Goal: Task Accomplishment & Management: Manage account settings

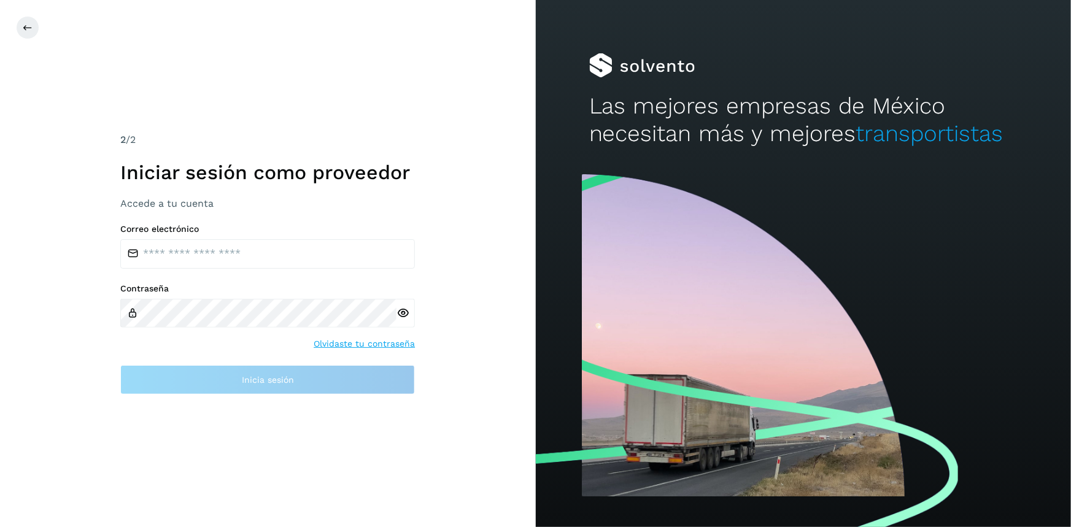
click at [236, 233] on label "Correo electrónico" at bounding box center [267, 229] width 295 height 10
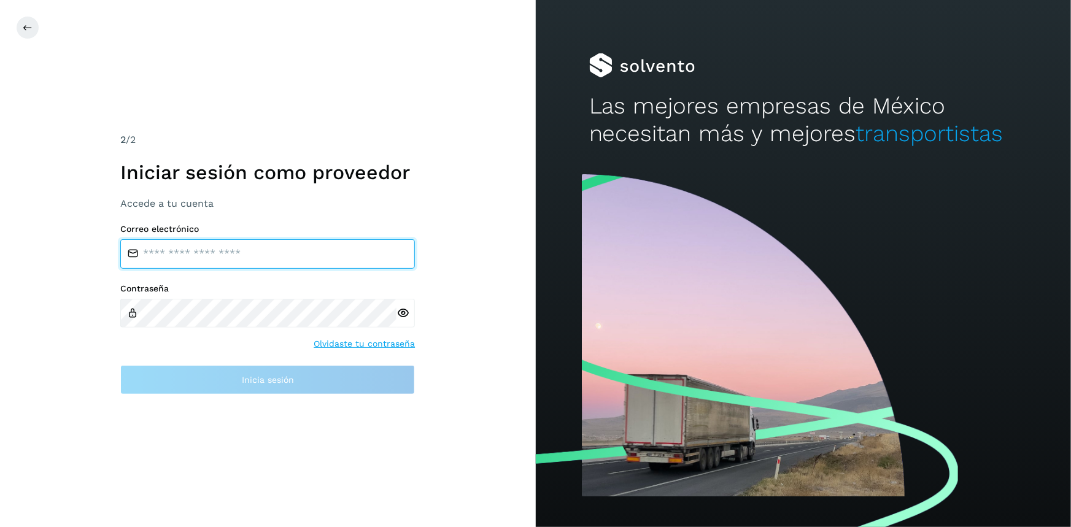
click at [247, 250] on input "email" at bounding box center [267, 253] width 295 height 29
type input "**********"
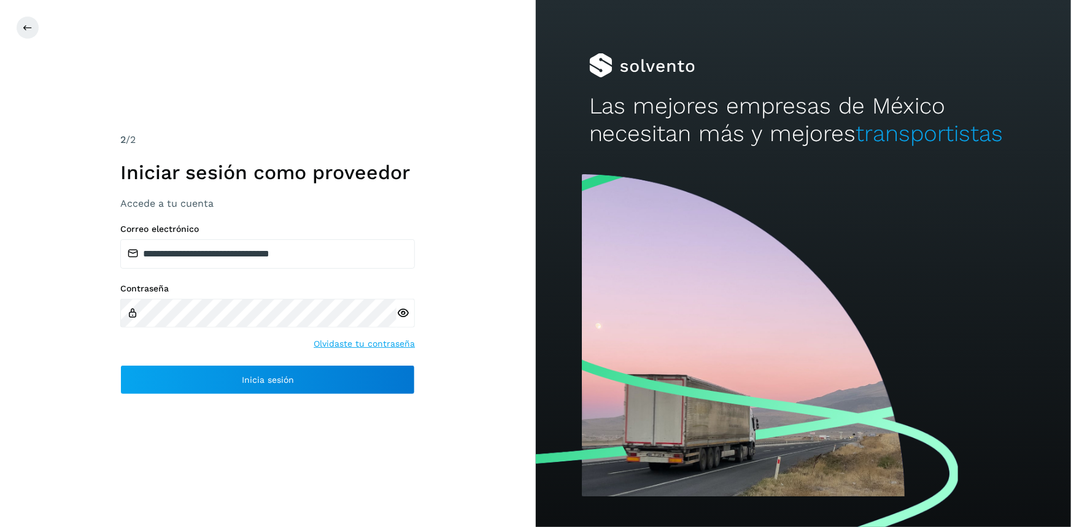
click at [407, 316] on icon at bounding box center [403, 313] width 13 height 13
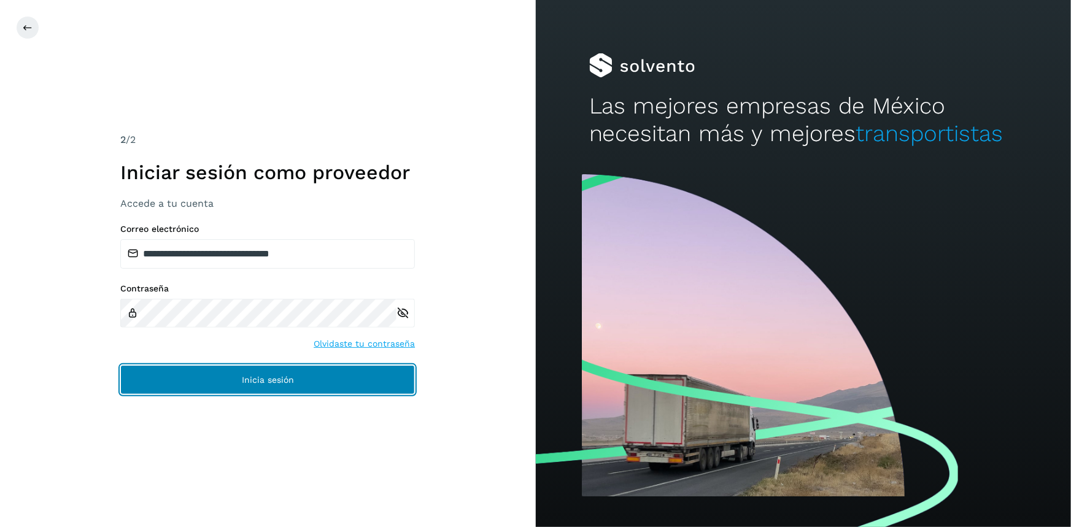
click at [347, 378] on button "Inicia sesión" at bounding box center [267, 379] width 295 height 29
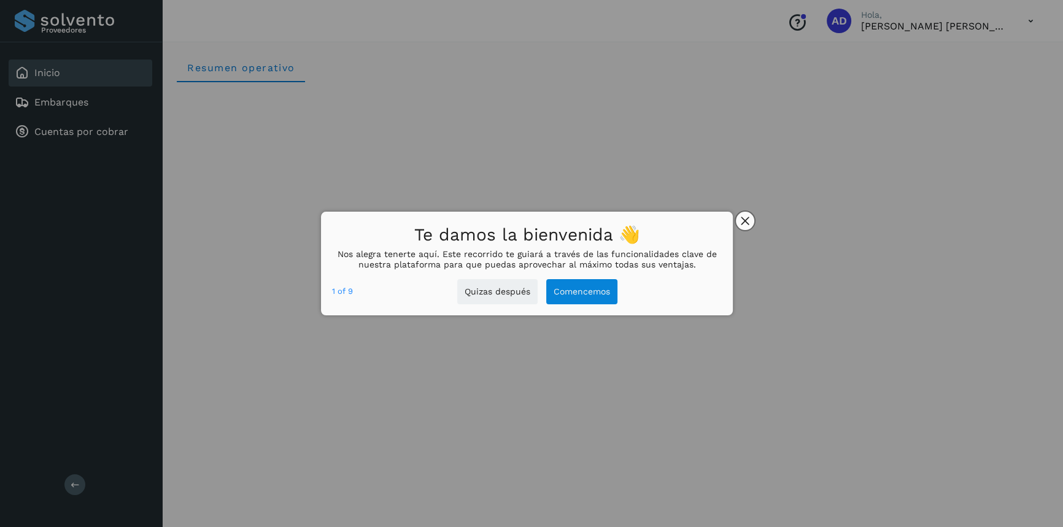
click at [742, 223] on icon "close," at bounding box center [745, 221] width 8 height 8
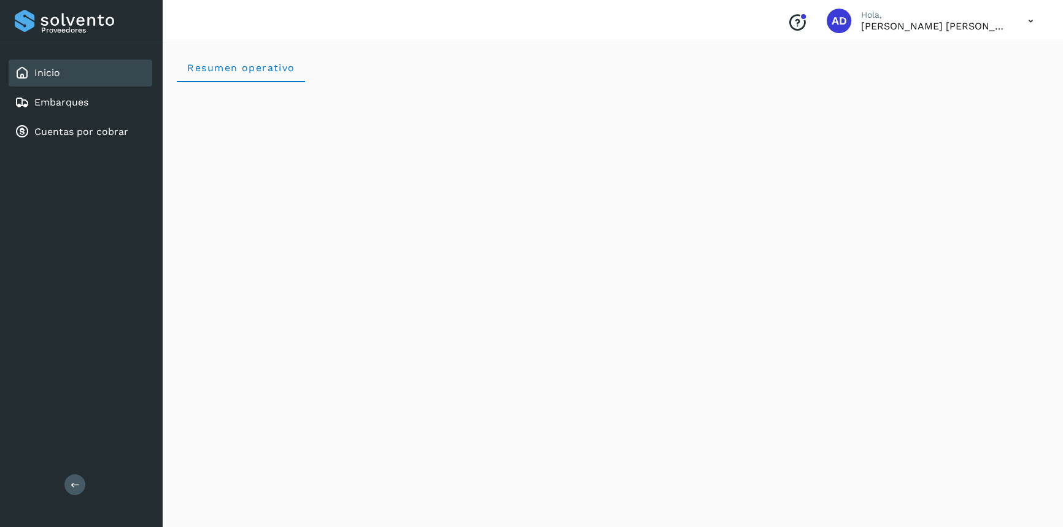
click at [72, 146] on div "Inicio Embarques Cuentas por cobrar" at bounding box center [81, 102] width 162 height 120
click at [72, 134] on link "Cuentas por cobrar" at bounding box center [81, 132] width 94 height 12
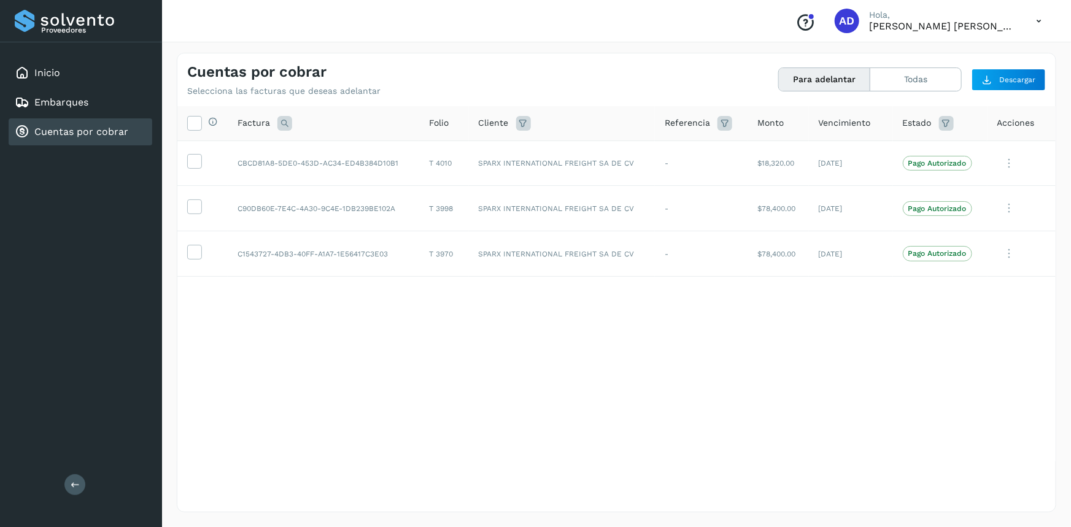
click at [1044, 20] on icon at bounding box center [1039, 21] width 25 height 25
click at [979, 58] on div "Cerrar sesión" at bounding box center [978, 55] width 146 height 23
